Goal: Transaction & Acquisition: Purchase product/service

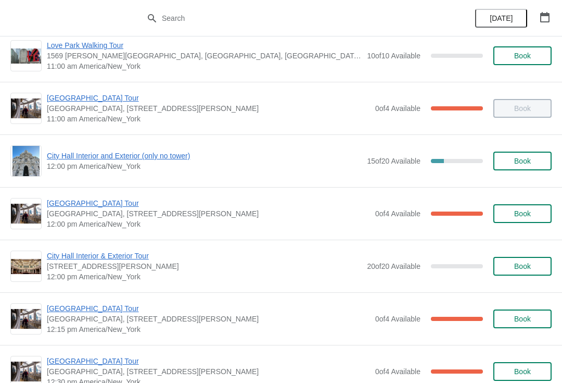
scroll to position [383, 0]
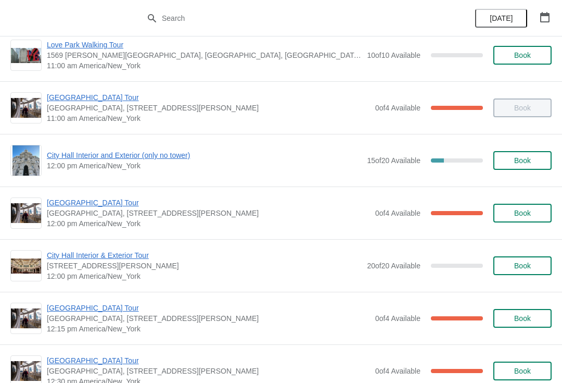
click at [102, 159] on span "City Hall Interior and Exterior (only no tower)" at bounding box center [204, 155] width 315 height 10
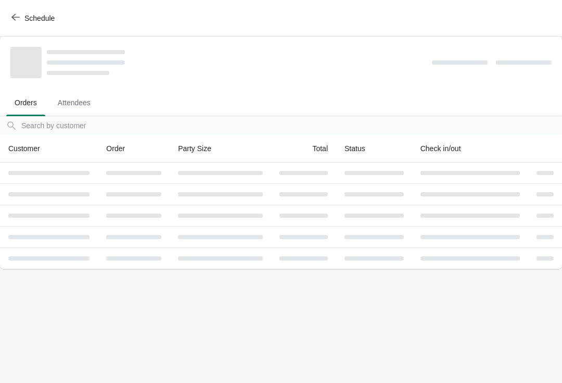
scroll to position [0, 0]
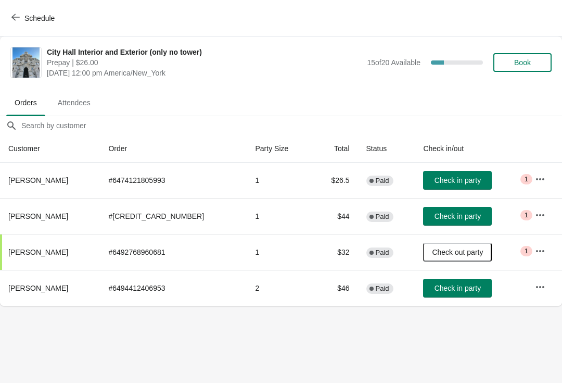
click at [534, 68] on button "Book" at bounding box center [522, 62] width 58 height 19
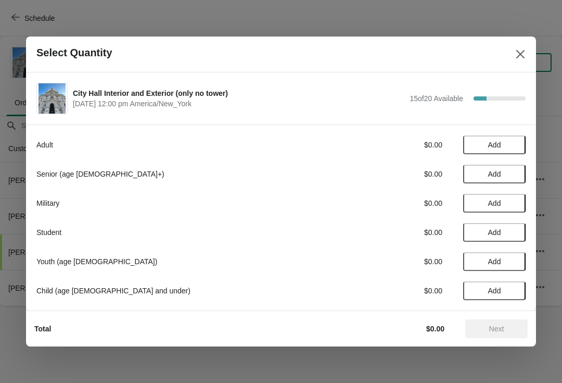
click at [508, 149] on button "Add" at bounding box center [494, 144] width 62 height 19
click at [509, 331] on span "Next" at bounding box center [497, 328] width 46 height 8
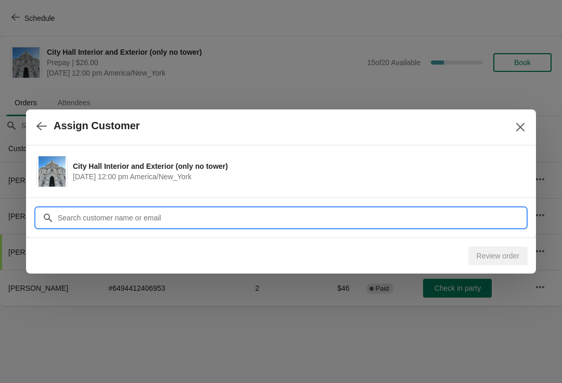
click at [392, 219] on input "Customer" at bounding box center [291, 217] width 468 height 19
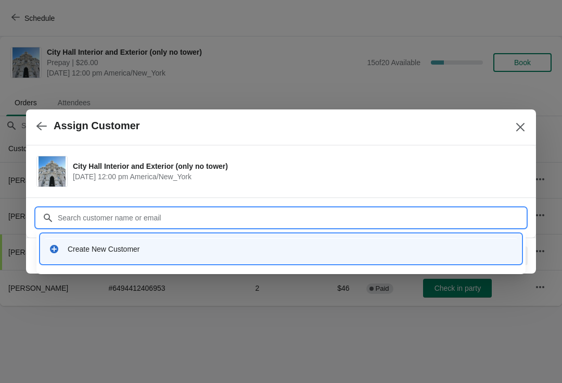
click at [345, 247] on div "Create New Customer" at bounding box center [291, 249] width 446 height 10
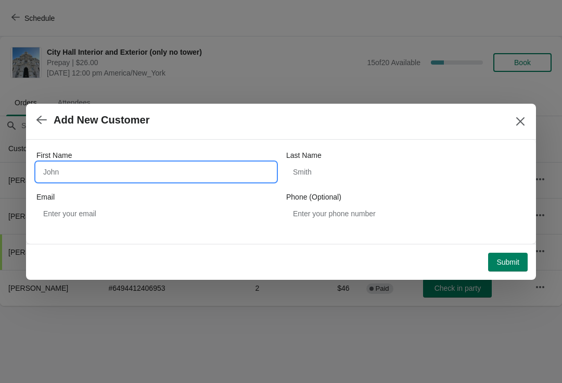
click at [261, 174] on input "First Name" at bounding box center [155, 171] width 239 height 19
type input "[PERSON_NAME]"
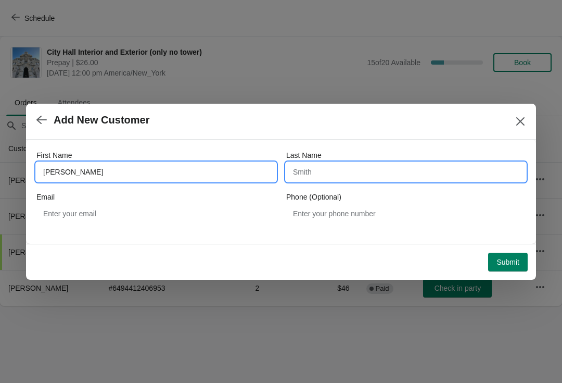
click at [381, 180] on input "Last Name" at bounding box center [405, 171] width 239 height 19
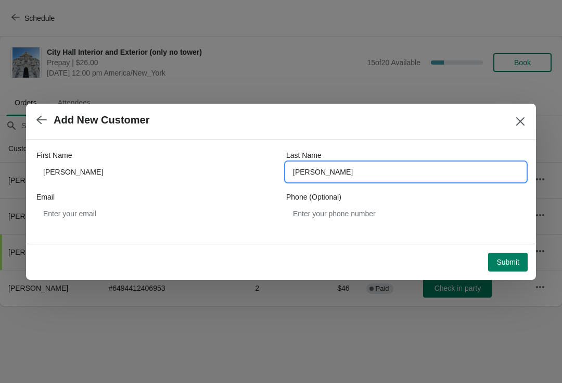
type input "[PERSON_NAME]"
click at [516, 265] on span "Submit" at bounding box center [508, 262] width 23 height 8
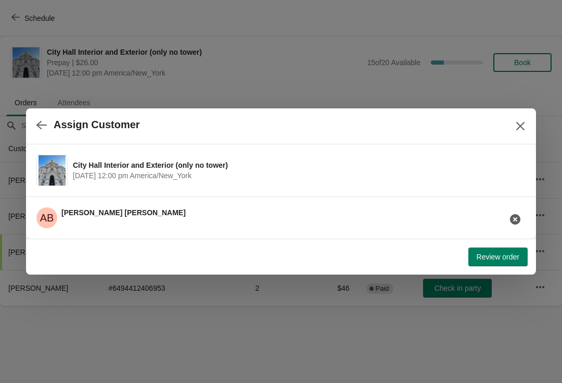
click at [506, 259] on span "Review order" at bounding box center [498, 256] width 43 height 8
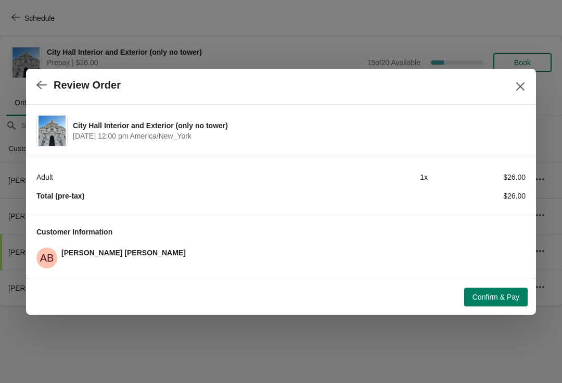
click at [500, 297] on span "Confirm & Pay" at bounding box center [496, 297] width 47 height 8
